Goal: Find specific page/section: Find specific page/section

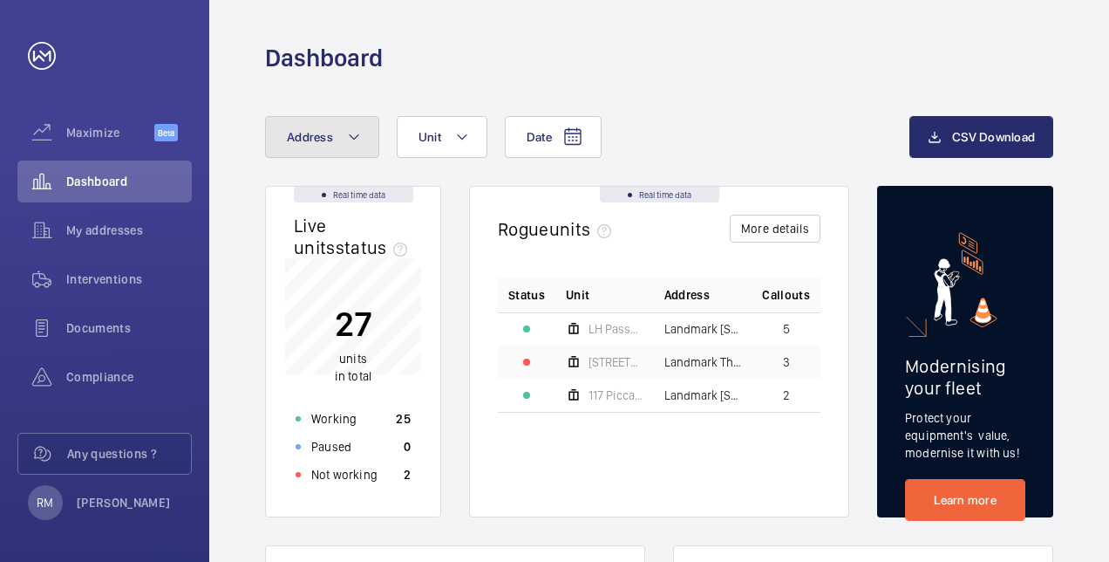
click at [299, 133] on span "Address" at bounding box center [310, 137] width 46 height 14
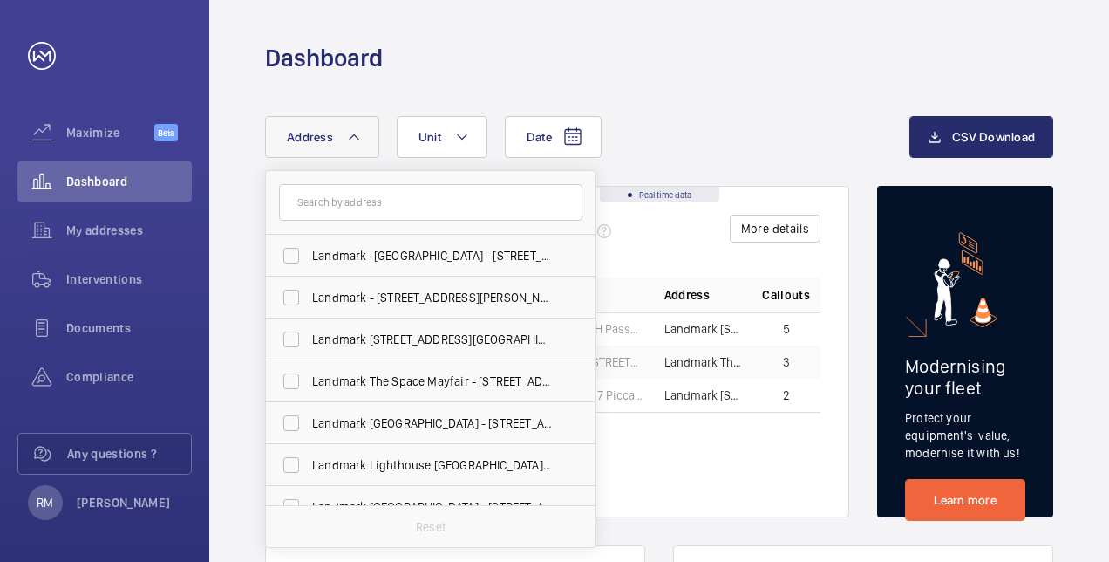
click at [332, 201] on input "text" at bounding box center [431, 202] width 304 height 37
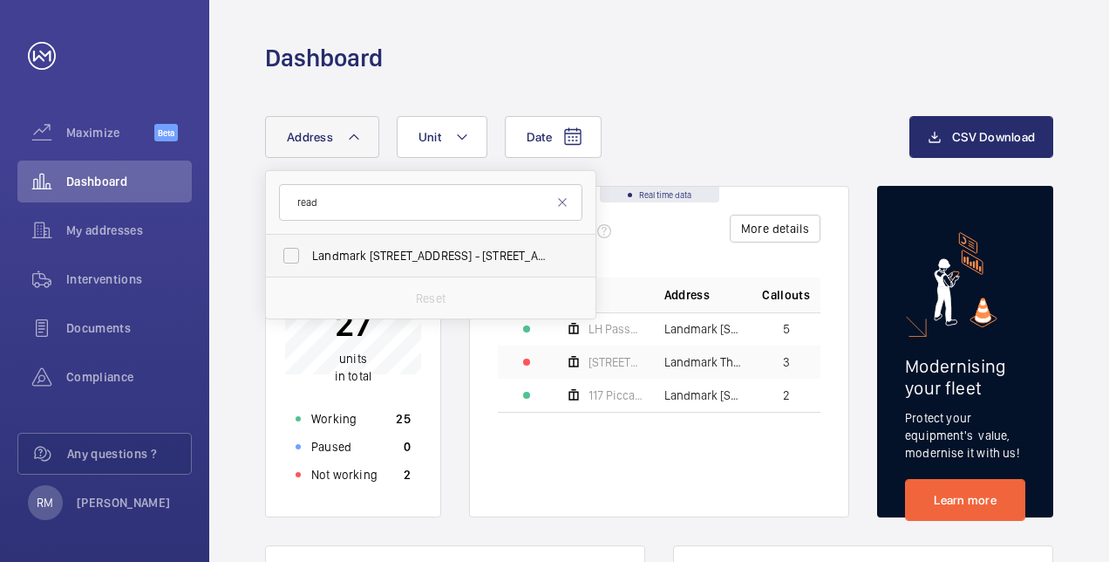
type input "read"
click at [372, 252] on span "Landmark [STREET_ADDRESS] - [STREET_ADDRESS]" at bounding box center [432, 255] width 240 height 17
click at [309, 252] on input "Landmark [STREET_ADDRESS] - [STREET_ADDRESS]" at bounding box center [291, 255] width 35 height 35
checkbox input "true"
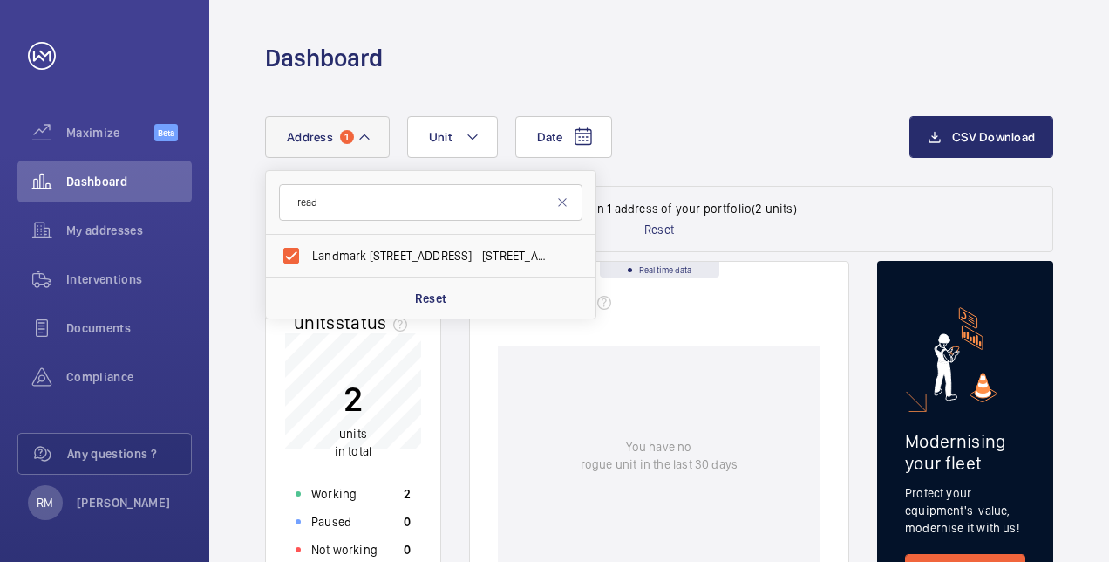
click at [745, 126] on div "Date Address 1 read Landmark [STREET_ADDRESS] Reset Unit" at bounding box center [587, 137] width 645 height 42
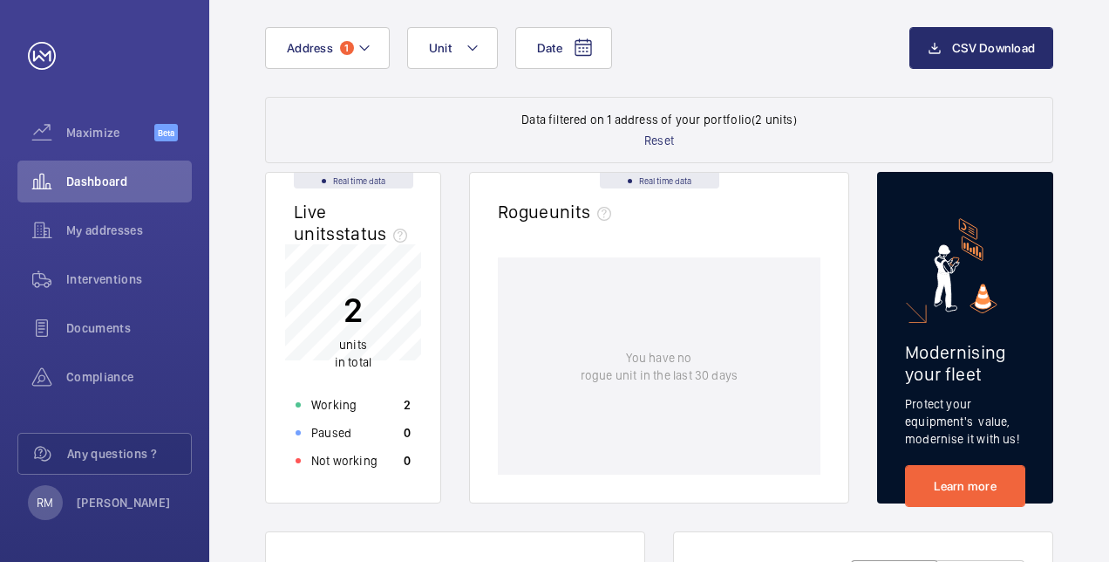
scroll to position [87, 0]
